Goal: Task Accomplishment & Management: Manage account settings

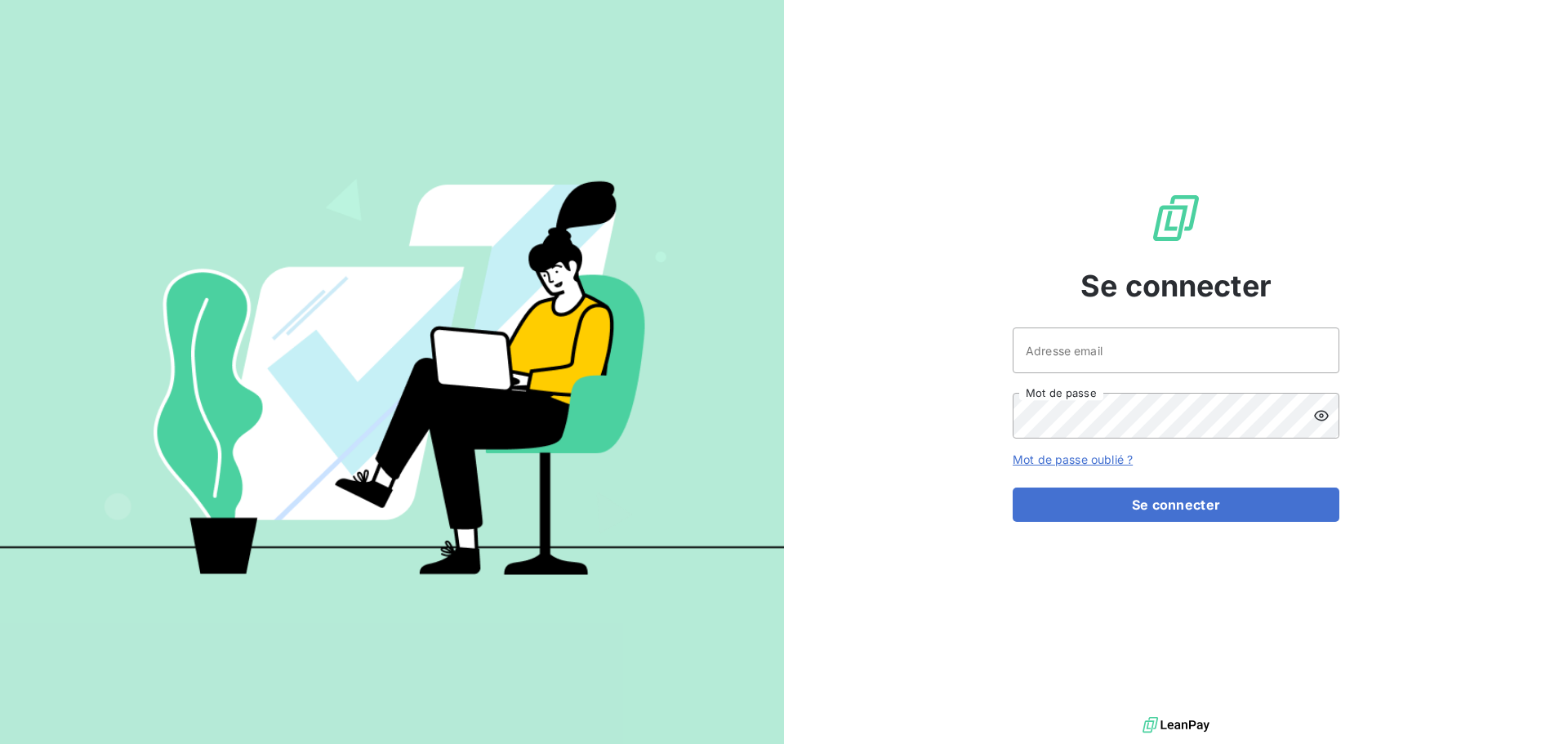
click at [1045, 460] on link "Mot de passe oublié ?" at bounding box center [1072, 459] width 120 height 13
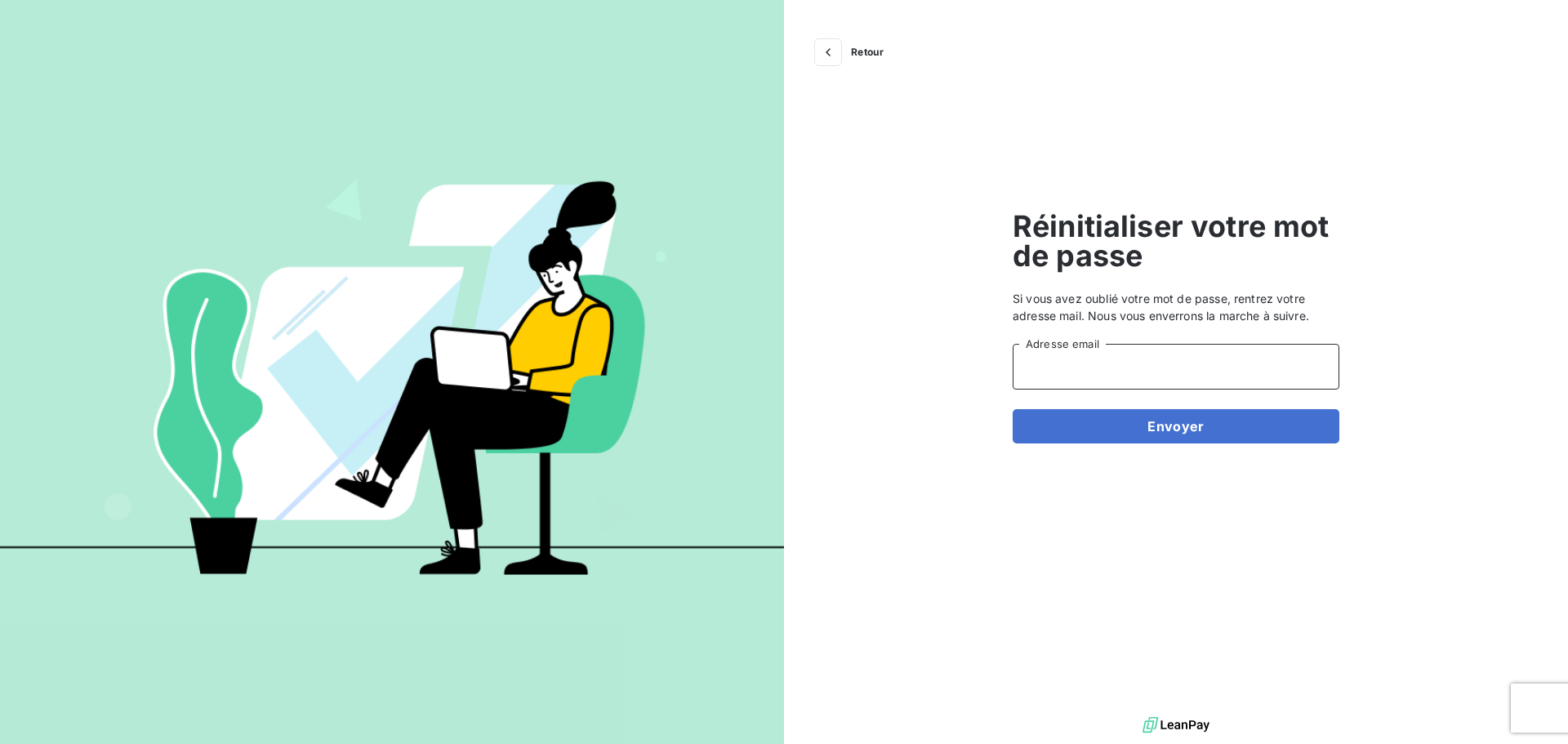
click at [1055, 375] on input "Adresse email" at bounding box center [1175, 366] width 326 height 46
type input "[EMAIL_ADDRESS][DOMAIN_NAME]"
click at [906, 521] on div "Retour Réinitialiser votre mot de passe Si vous avez oublié votre mot de passe,…" at bounding box center [1176, 356] width 784 height 713
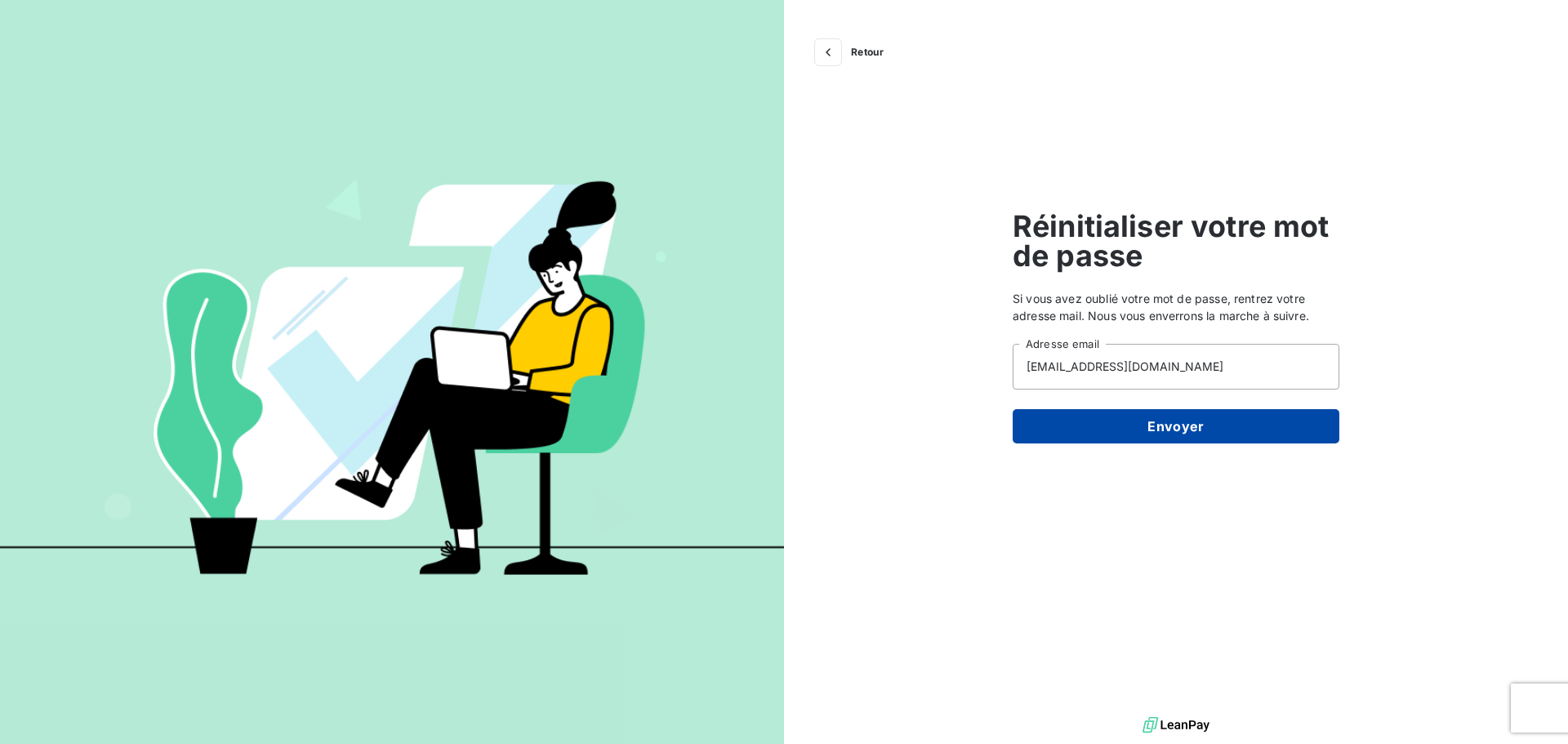
click at [1069, 427] on button "Envoyer" at bounding box center [1175, 426] width 326 height 34
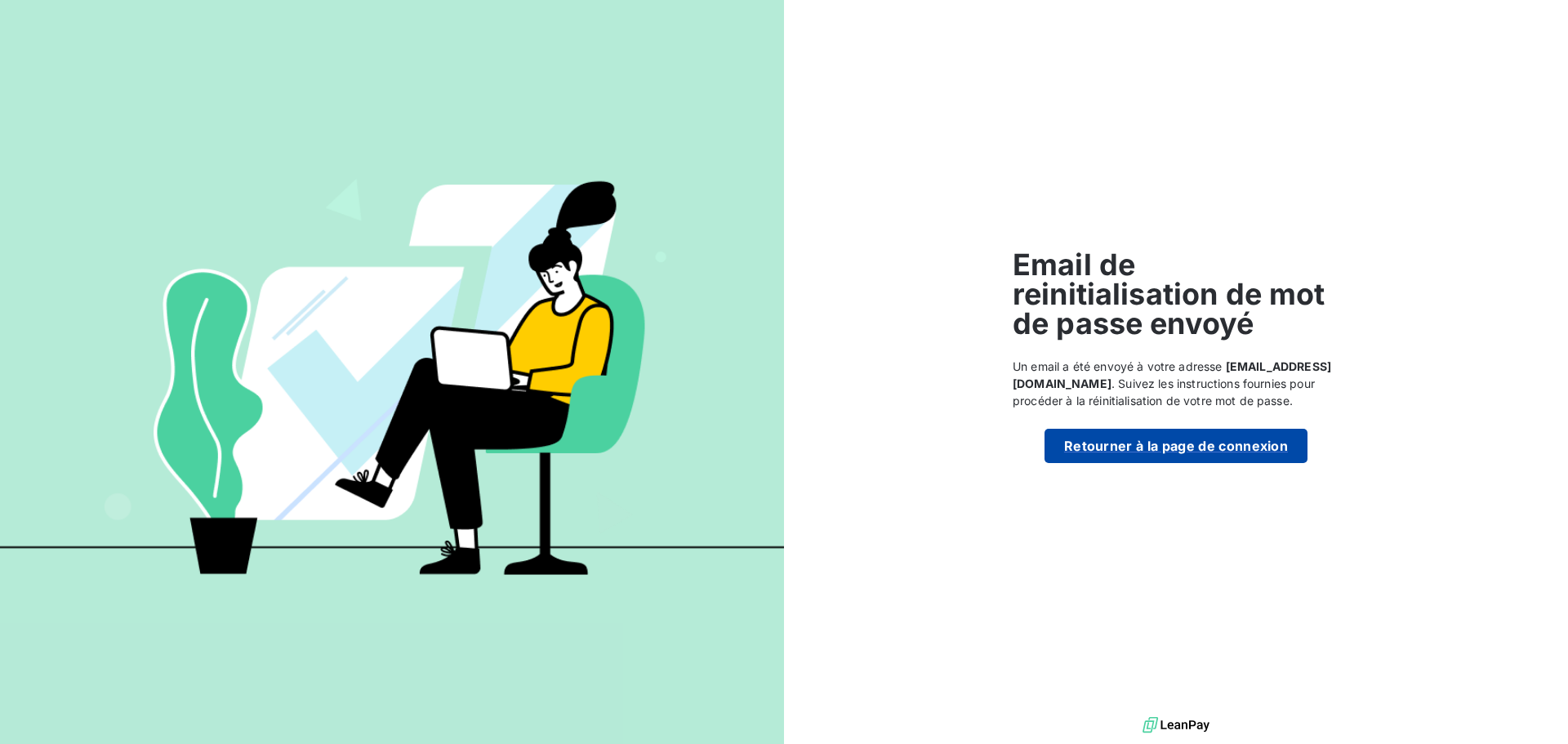
click at [1108, 447] on button "Retourner à la page de connexion" at bounding box center [1175, 446] width 263 height 34
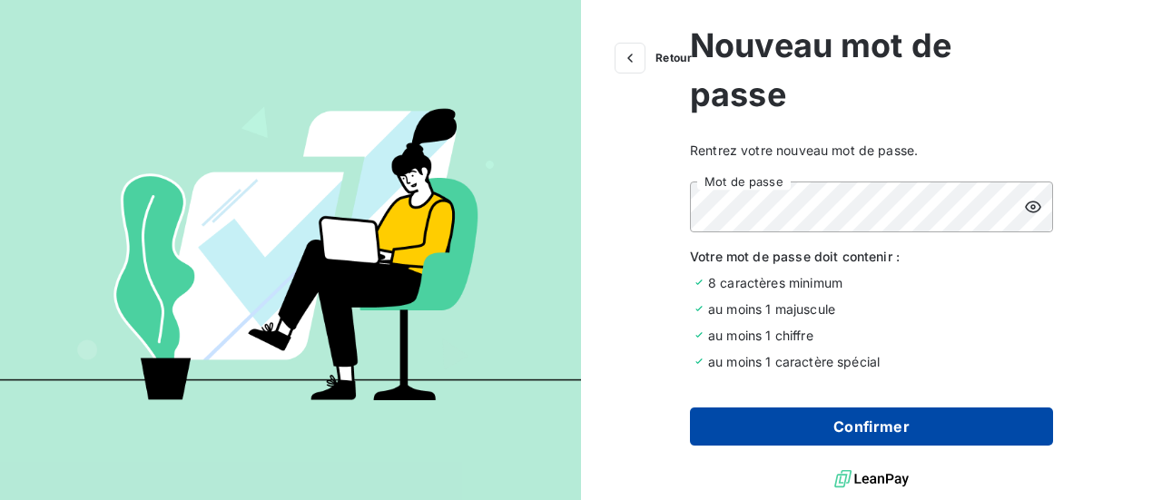
click at [845, 422] on button "Confirmer" at bounding box center [871, 427] width 363 height 38
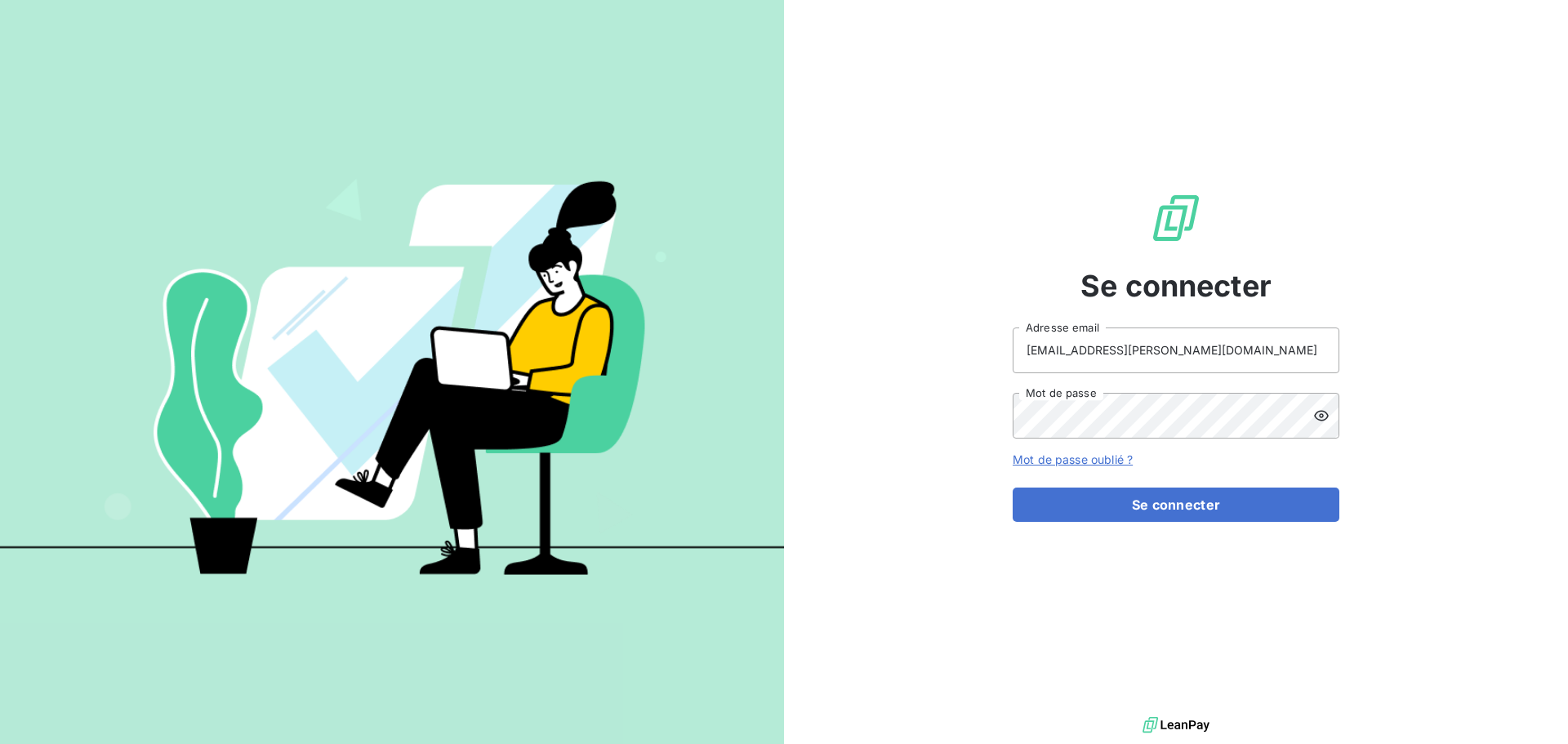
type input "[EMAIL_ADDRESS][PERSON_NAME][DOMAIN_NAME]"
click at [1129, 507] on button "Se connecter" at bounding box center [1175, 505] width 326 height 34
